Goal: Contribute content: Contribute content

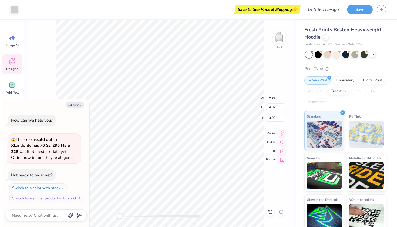
type textarea "x"
type input "2.71"
type input "3.98"
type input "3.02"
click at [373, 53] on icon at bounding box center [373, 54] width 4 height 4
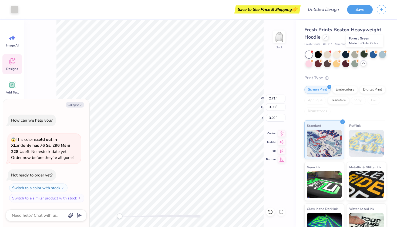
click at [363, 54] on div at bounding box center [364, 54] width 7 height 7
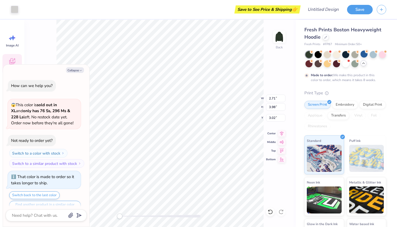
scroll to position [9, 0]
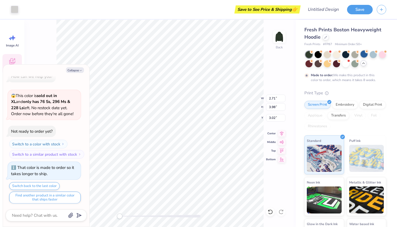
click at [363, 53] on div at bounding box center [364, 54] width 7 height 7
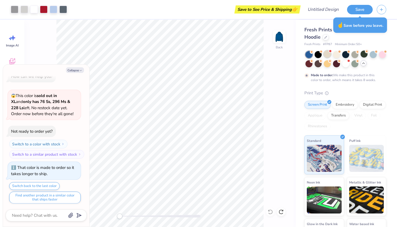
click at [326, 57] on div at bounding box center [327, 54] width 7 height 7
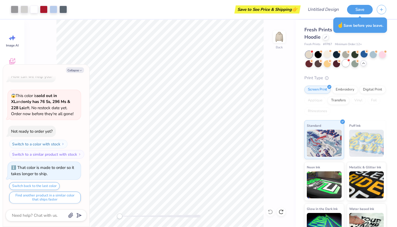
scroll to position [111, 0]
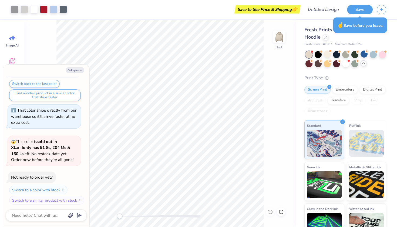
click at [350, 63] on div at bounding box center [346, 59] width 81 height 16
click at [347, 63] on div at bounding box center [345, 63] width 7 height 7
type textarea "x"
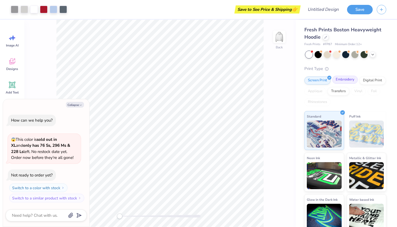
click at [337, 78] on div "Embroidery" at bounding box center [345, 80] width 26 height 8
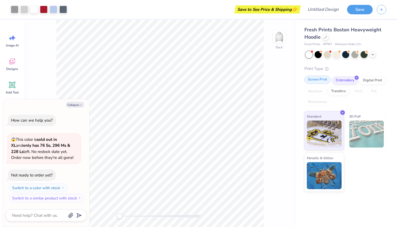
click at [325, 80] on div "Screen Print" at bounding box center [317, 80] width 26 height 8
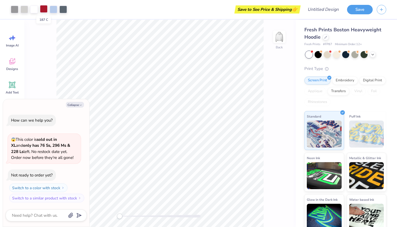
click at [44, 8] on div at bounding box center [44, 9] width 8 height 8
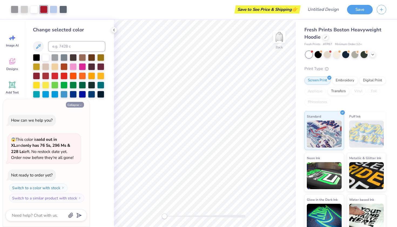
click at [76, 105] on button "Collapse" at bounding box center [75, 105] width 18 height 6
type textarea "x"
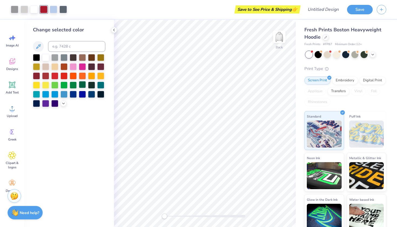
click at [83, 83] on div at bounding box center [82, 84] width 7 height 7
click at [54, 11] on div at bounding box center [54, 9] width 8 height 8
click at [84, 84] on div at bounding box center [82, 84] width 7 height 7
click at [89, 86] on div at bounding box center [91, 84] width 7 height 7
click at [85, 86] on div at bounding box center [82, 84] width 7 height 7
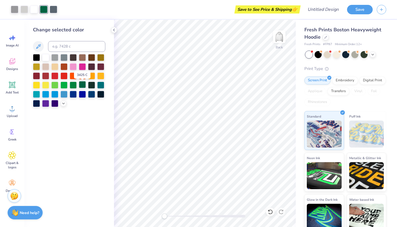
click at [85, 88] on div at bounding box center [82, 84] width 7 height 7
click at [102, 85] on div at bounding box center [100, 84] width 7 height 7
click at [93, 85] on div at bounding box center [91, 84] width 7 height 7
click at [82, 85] on div at bounding box center [82, 84] width 7 height 7
click at [32, 10] on div at bounding box center [34, 9] width 8 height 8
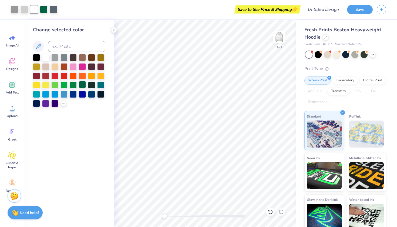
click at [83, 82] on div at bounding box center [82, 84] width 7 height 7
click at [53, 10] on div at bounding box center [54, 9] width 8 height 8
click at [83, 86] on div at bounding box center [82, 84] width 7 height 7
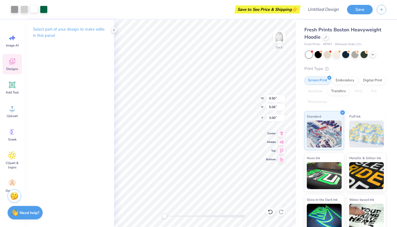
click at [36, 11] on div at bounding box center [34, 9] width 8 height 8
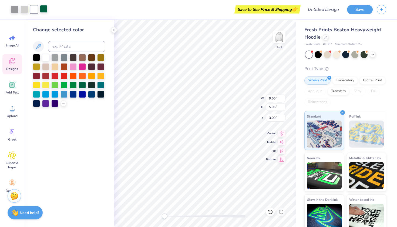
click at [45, 10] on div at bounding box center [44, 9] width 8 height 8
click at [80, 69] on div at bounding box center [82, 66] width 7 height 7
click at [73, 83] on div at bounding box center [73, 84] width 7 height 7
click at [83, 90] on div at bounding box center [69, 80] width 72 height 53
click at [83, 87] on div at bounding box center [82, 84] width 7 height 7
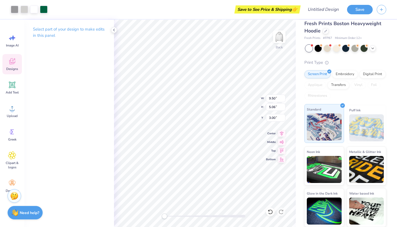
scroll to position [6, 0]
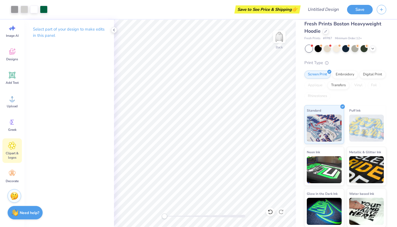
click at [15, 147] on icon at bounding box center [12, 146] width 8 height 8
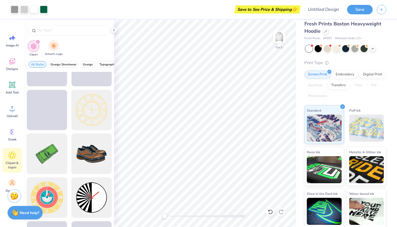
scroll to position [65, 0]
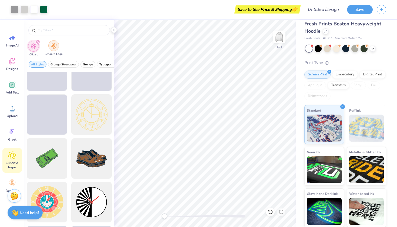
click at [52, 46] on img "filter for School's Logo" at bounding box center [54, 46] width 6 height 6
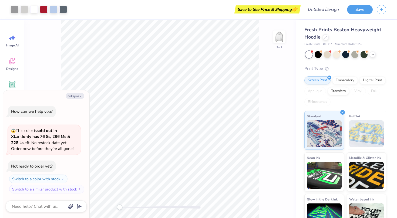
type textarea "x"
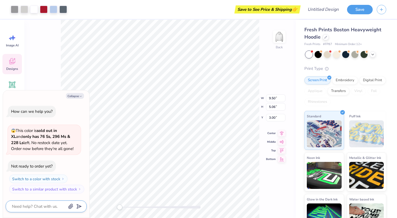
click at [52, 209] on textarea at bounding box center [38, 206] width 55 height 7
type textarea "c"
type textarea "x"
type textarea "ch"
type textarea "x"
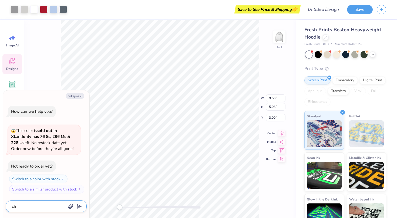
type textarea "cha"
type textarea "x"
type textarea "chan"
type textarea "x"
type textarea "chang"
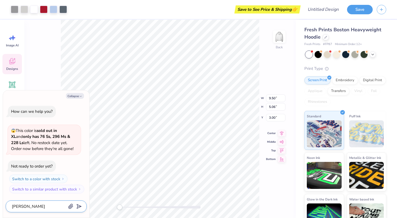
type textarea "x"
type textarea "changf"
type textarea "x"
type textarea "changfe"
type textarea "x"
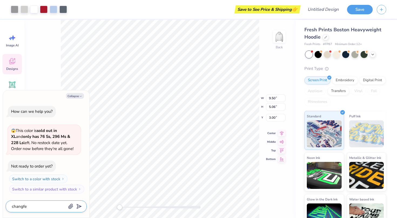
type textarea "change"
type textarea "x"
type textarea "change l"
type textarea "x"
type textarea "change le"
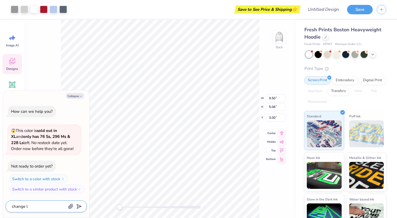
type textarea "x"
type textarea "change let"
type textarea "x"
type textarea "change lett"
type textarea "x"
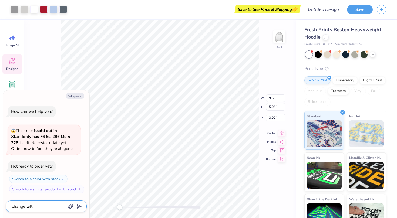
type textarea "change lette"
type textarea "x"
type textarea "change letter"
type textarea "x"
type textarea "change letters"
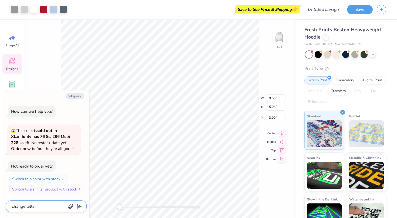
type textarea "x"
type textarea "change letters"
type textarea "x"
type textarea "change letters t"
type textarea "x"
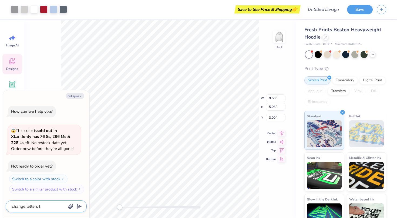
type textarea "change letters to"
type textarea "x"
type textarea "change letters to"
type textarea "x"
type textarea "change letters to A"
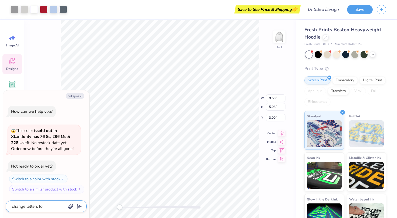
type textarea "x"
type textarea "change letters to AS"
type textarea "x"
type textarea "change letters to ASA"
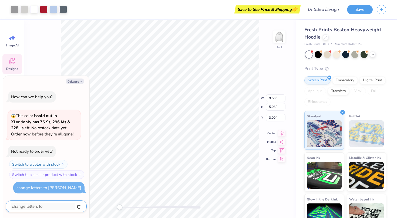
type textarea "x"
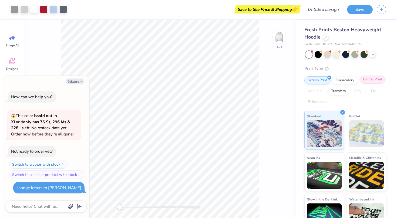
click at [372, 77] on div "Digital Print" at bounding box center [373, 80] width 26 height 8
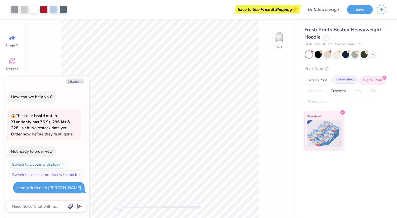
click at [357, 81] on div "Embroidery" at bounding box center [345, 80] width 26 height 8
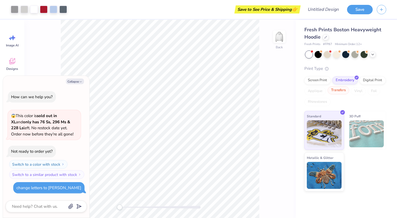
click at [340, 92] on div "Transfers" at bounding box center [339, 90] width 22 height 8
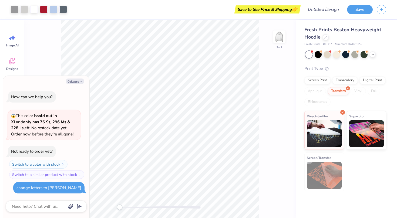
click at [45, 44] on div "Back" at bounding box center [160, 119] width 272 height 199
click at [15, 70] on span "Designs" at bounding box center [12, 69] width 12 height 4
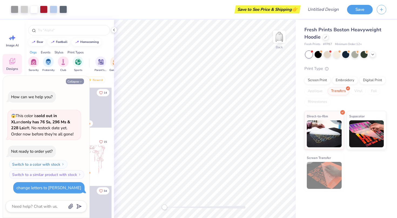
click at [77, 81] on button "Collapse" at bounding box center [75, 82] width 18 height 6
type textarea "x"
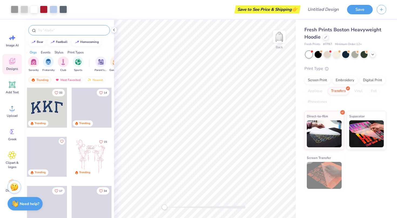
click at [73, 32] on input "text" at bounding box center [71, 30] width 69 height 5
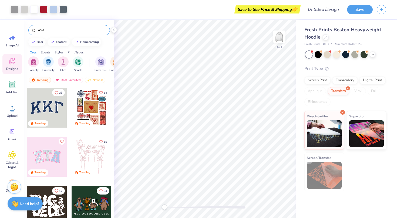
type input "ASA"
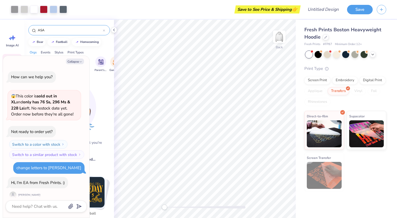
scroll to position [5, 0]
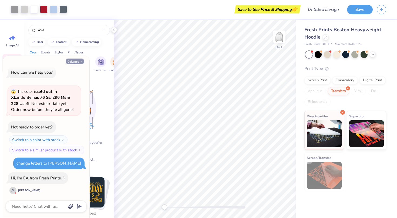
click at [68, 62] on button "Collapse" at bounding box center [75, 62] width 18 height 6
type textarea "x"
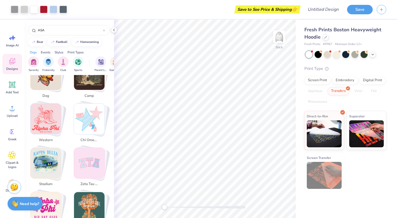
scroll to position [327, 0]
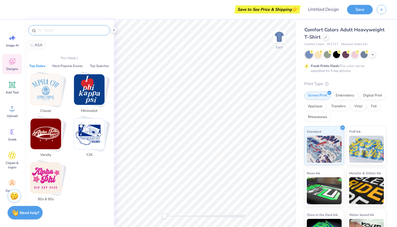
click at [61, 29] on input "text" at bounding box center [71, 30] width 69 height 5
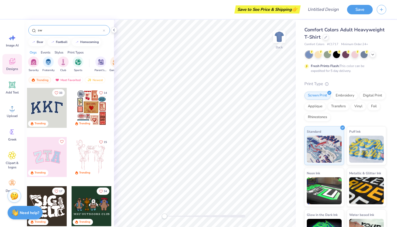
type input "swe"
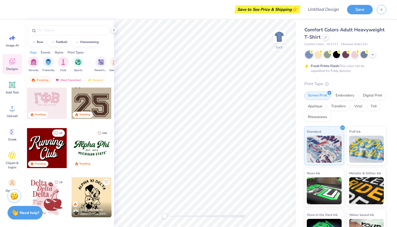
scroll to position [558, 0]
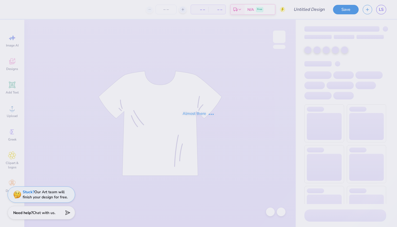
type input "ASA Heart"
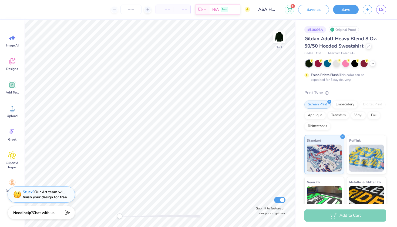
click at [277, 11] on input "ASA Heart" at bounding box center [267, 9] width 26 height 11
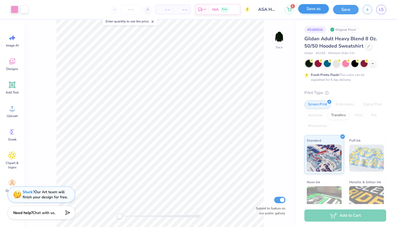
click at [303, 10] on button "Save as" at bounding box center [313, 8] width 31 height 9
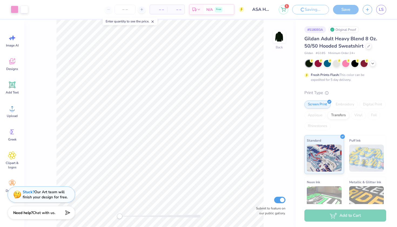
click at [266, 9] on input "ASA Heart" at bounding box center [261, 9] width 26 height 11
click at [260, 8] on input "ASA Heart" at bounding box center [261, 9] width 26 height 11
click at [264, 8] on input "ASA Heart" at bounding box center [261, 9] width 26 height 11
click at [266, 9] on input "ASA Heart" at bounding box center [261, 9] width 26 height 11
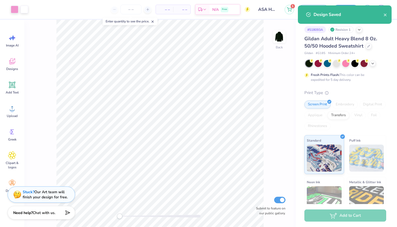
click at [260, 8] on input "ASA Heart" at bounding box center [267, 9] width 26 height 11
click at [279, 8] on input "ASA Heart" at bounding box center [267, 9] width 26 height 11
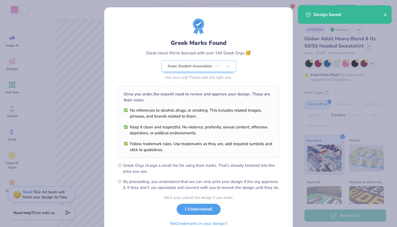
click at [276, 8] on div "Greek Marks Found Great news! We're licensed with over 140 Greek Orgs. 🥳 Asian …" at bounding box center [198, 123] width 189 height 232
click at [197, 213] on button "I Understand!" at bounding box center [199, 207] width 44 height 11
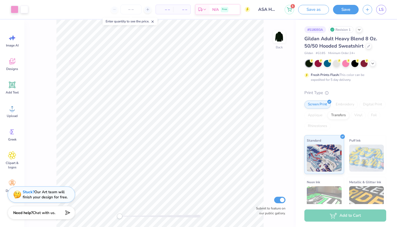
click at [261, 15] on div "Design Title ASA Heart" at bounding box center [267, 9] width 26 height 19
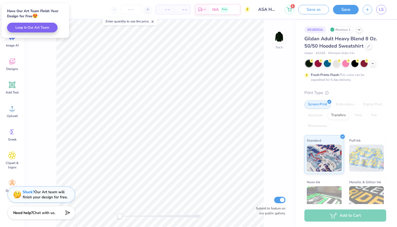
click at [263, 10] on input "ASA Heart" at bounding box center [267, 9] width 26 height 11
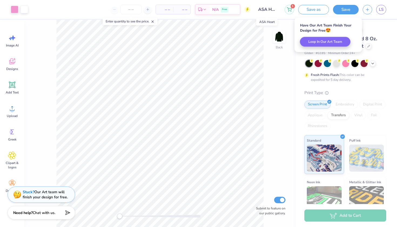
drag, startPoint x: 263, startPoint y: 10, endPoint x: 274, endPoint y: 10, distance: 10.5
click at [274, 10] on input "ASA Heart" at bounding box center [267, 9] width 26 height 11
click at [276, 10] on input "ASA Heart" at bounding box center [267, 9] width 26 height 11
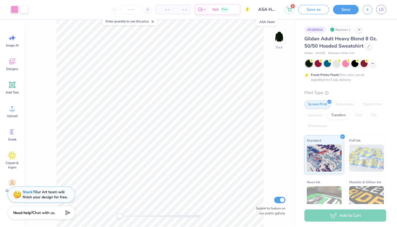
drag, startPoint x: 273, startPoint y: 9, endPoint x: 259, endPoint y: 8, distance: 14.4
click at [259, 8] on input "ASA Heart" at bounding box center [267, 9] width 26 height 11
click at [275, 7] on input "ASA Heart" at bounding box center [267, 9] width 26 height 11
click at [367, 10] on icon "button" at bounding box center [367, 8] width 5 height 5
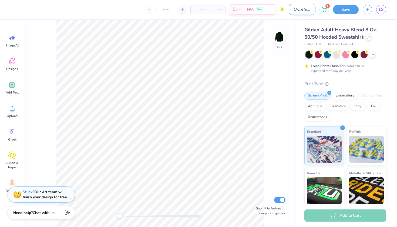
click at [291, 8] on input "Design Title" at bounding box center [302, 9] width 26 height 11
type input "ASA Heart"
click at [16, 64] on div "Designs" at bounding box center [11, 64] width 19 height 20
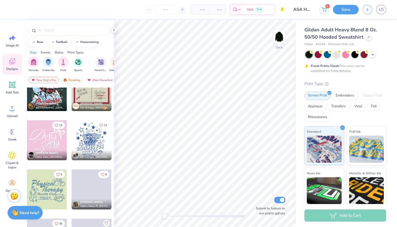
scroll to position [4690, 0]
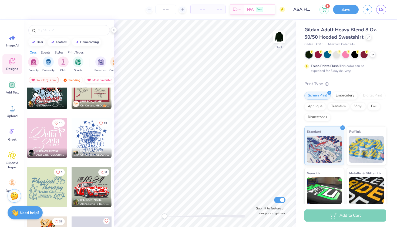
click at [87, 79] on img at bounding box center [89, 80] width 4 height 4
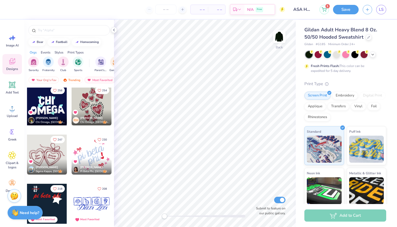
scroll to position [43, 0]
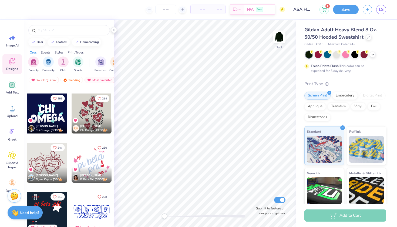
click at [91, 111] on div at bounding box center [92, 113] width 40 height 40
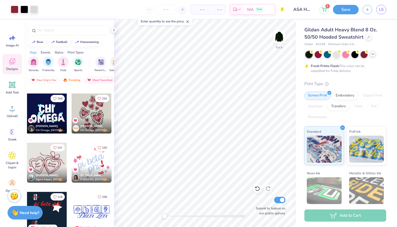
click at [375, 56] on div at bounding box center [373, 54] width 6 height 6
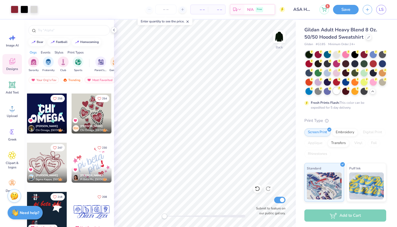
click at [336, 93] on div at bounding box center [336, 90] width 7 height 7
click at [16, 12] on div at bounding box center [15, 9] width 8 height 8
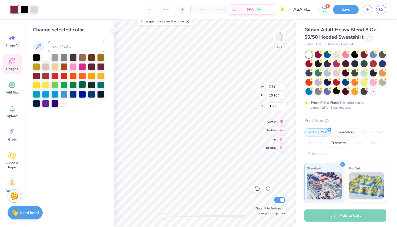
click at [83, 85] on div at bounding box center [82, 84] width 7 height 7
click at [89, 86] on div at bounding box center [91, 84] width 7 height 7
click at [85, 86] on div at bounding box center [82, 84] width 7 height 7
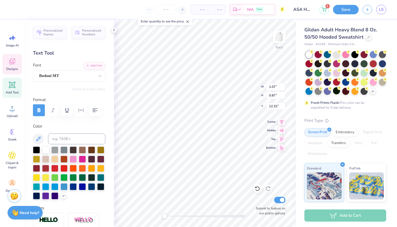
type textarea "C"
type textarea "ASA"
type textarea "C"
type textarea "ASA"
type textarea "C"
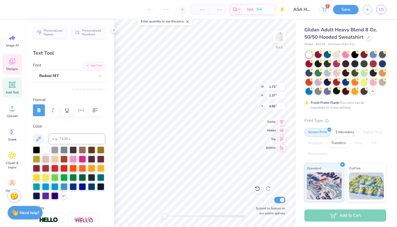
type textarea "ASA"
type textarea "O"
type textarea "ASA"
type textarea "C"
type textarea "ASA"
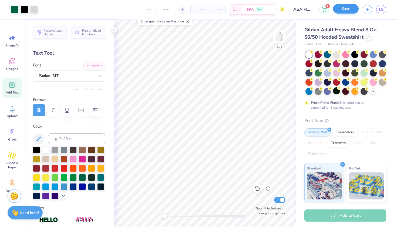
click at [346, 9] on button "Save" at bounding box center [346, 8] width 26 height 9
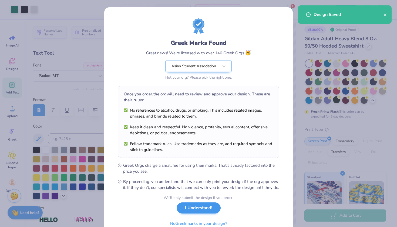
click at [192, 213] on button "I Understand!" at bounding box center [199, 207] width 44 height 11
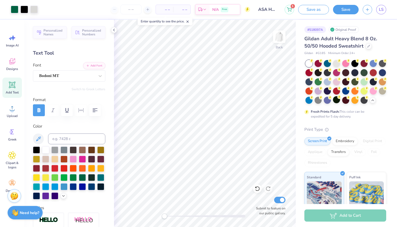
click at [384, 14] on div "Design Saved" at bounding box center [345, 16] width 96 height 25
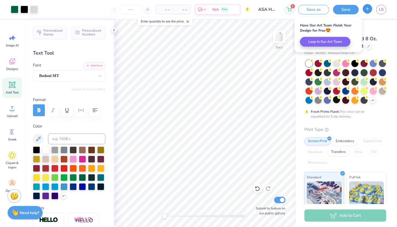
click at [372, 9] on button "button" at bounding box center [367, 8] width 9 height 9
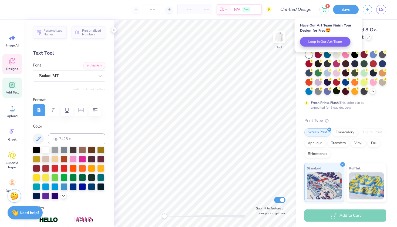
click at [11, 63] on icon at bounding box center [11, 62] width 5 height 4
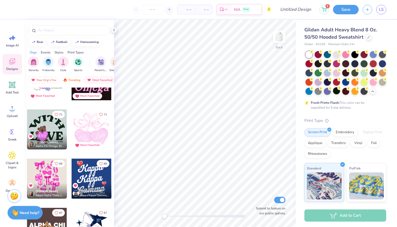
scroll to position [1208, 0]
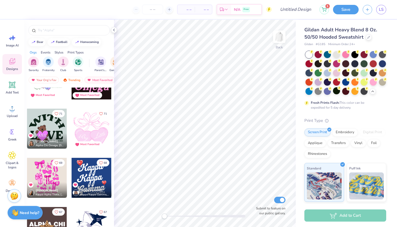
click at [81, 173] on div at bounding box center [92, 178] width 40 height 40
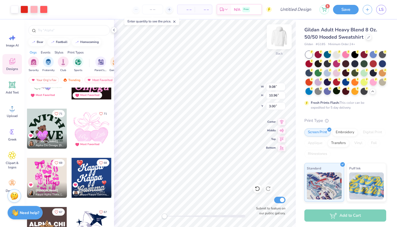
click at [282, 38] on img at bounding box center [280, 37] width 22 height 22
click at [281, 39] on img at bounding box center [280, 37] width 22 height 22
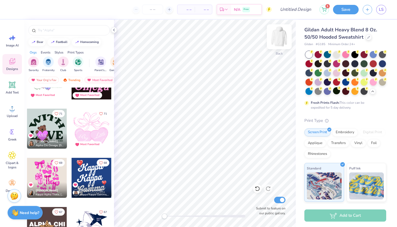
click at [276, 39] on img at bounding box center [280, 37] width 22 height 22
click at [91, 168] on div at bounding box center [92, 178] width 40 height 40
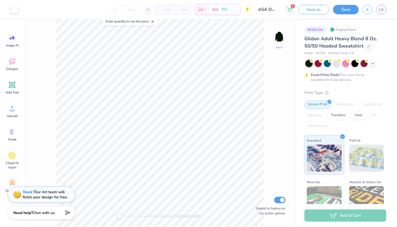
click at [110, 217] on div "Back Submit to feature on our public gallery." at bounding box center [160, 123] width 272 height 207
click at [381, 8] on span "LS" at bounding box center [381, 9] width 5 height 6
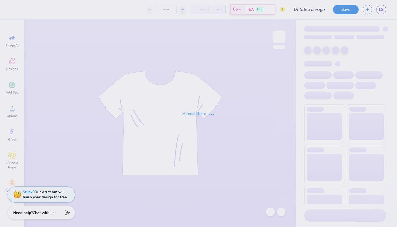
type input "ASA Balloon"
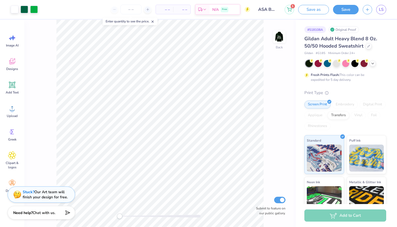
click at [93, 217] on div "Back Submit to feature on our public gallery." at bounding box center [160, 123] width 272 height 207
click at [283, 37] on img at bounding box center [280, 37] width 22 height 22
click at [381, 5] on link "LS" at bounding box center [381, 9] width 10 height 9
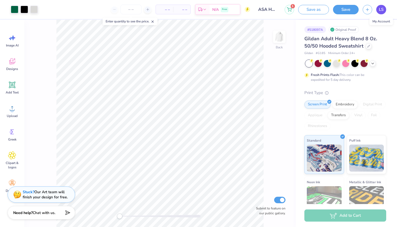
click at [380, 5] on link "LS" at bounding box center [381, 9] width 10 height 9
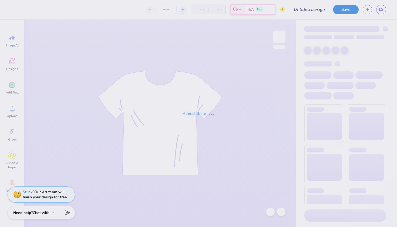
type input "ASA Heart"
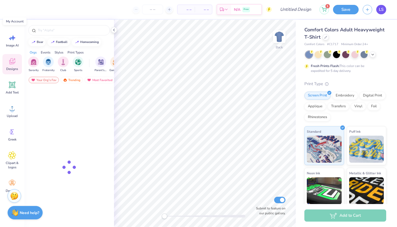
click at [379, 11] on span "LS" at bounding box center [381, 9] width 5 height 6
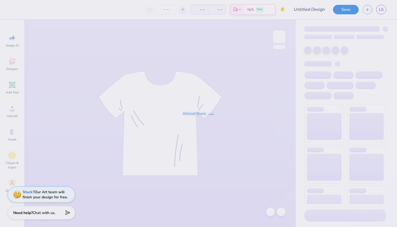
type input "ASA Embroidered"
type input "100"
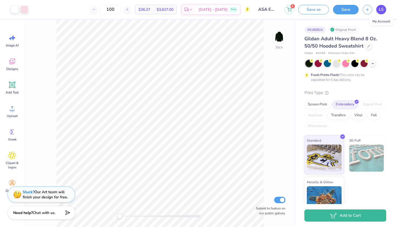
click at [384, 8] on link "LS" at bounding box center [381, 9] width 10 height 9
